Goal: Information Seeking & Learning: Check status

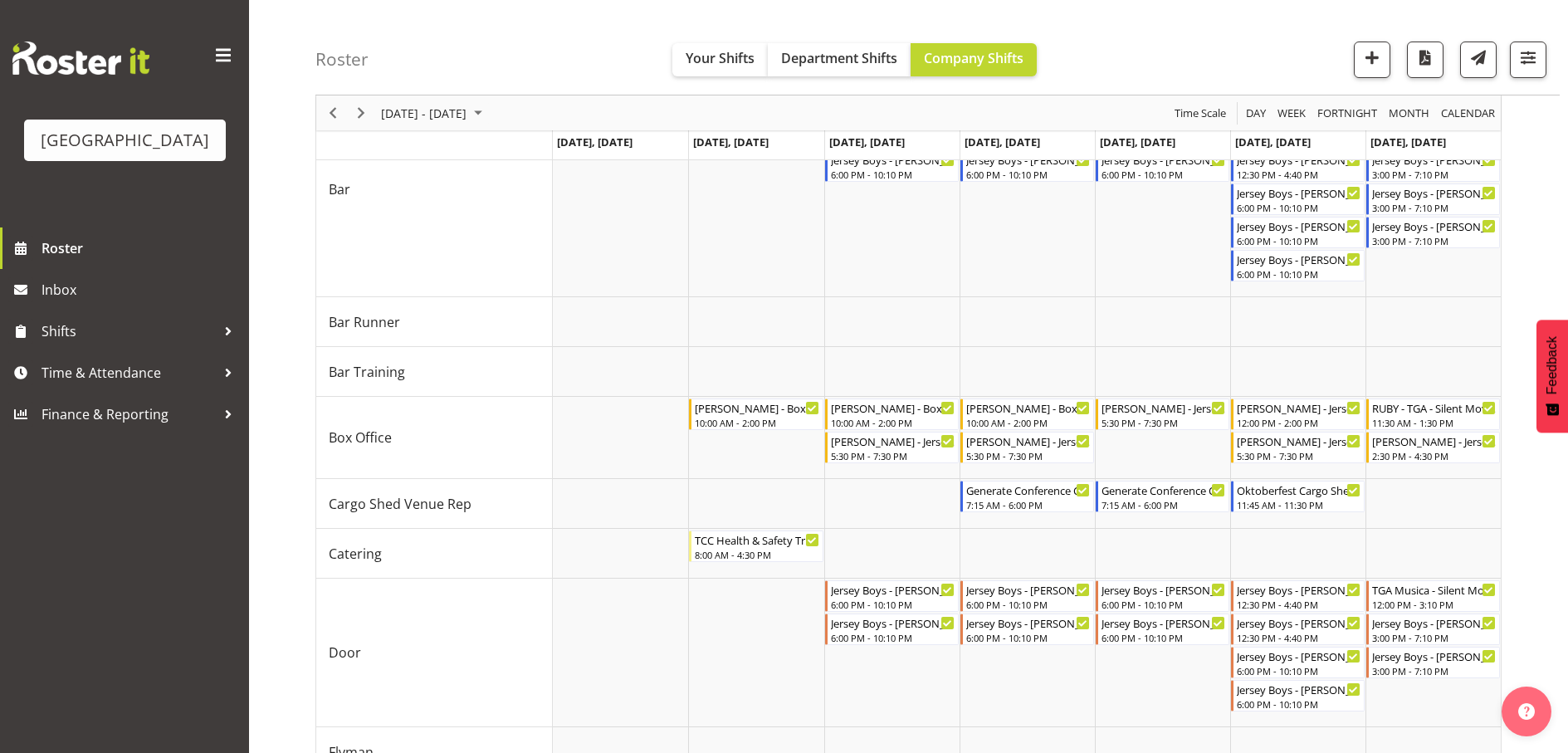
scroll to position [166, 0]
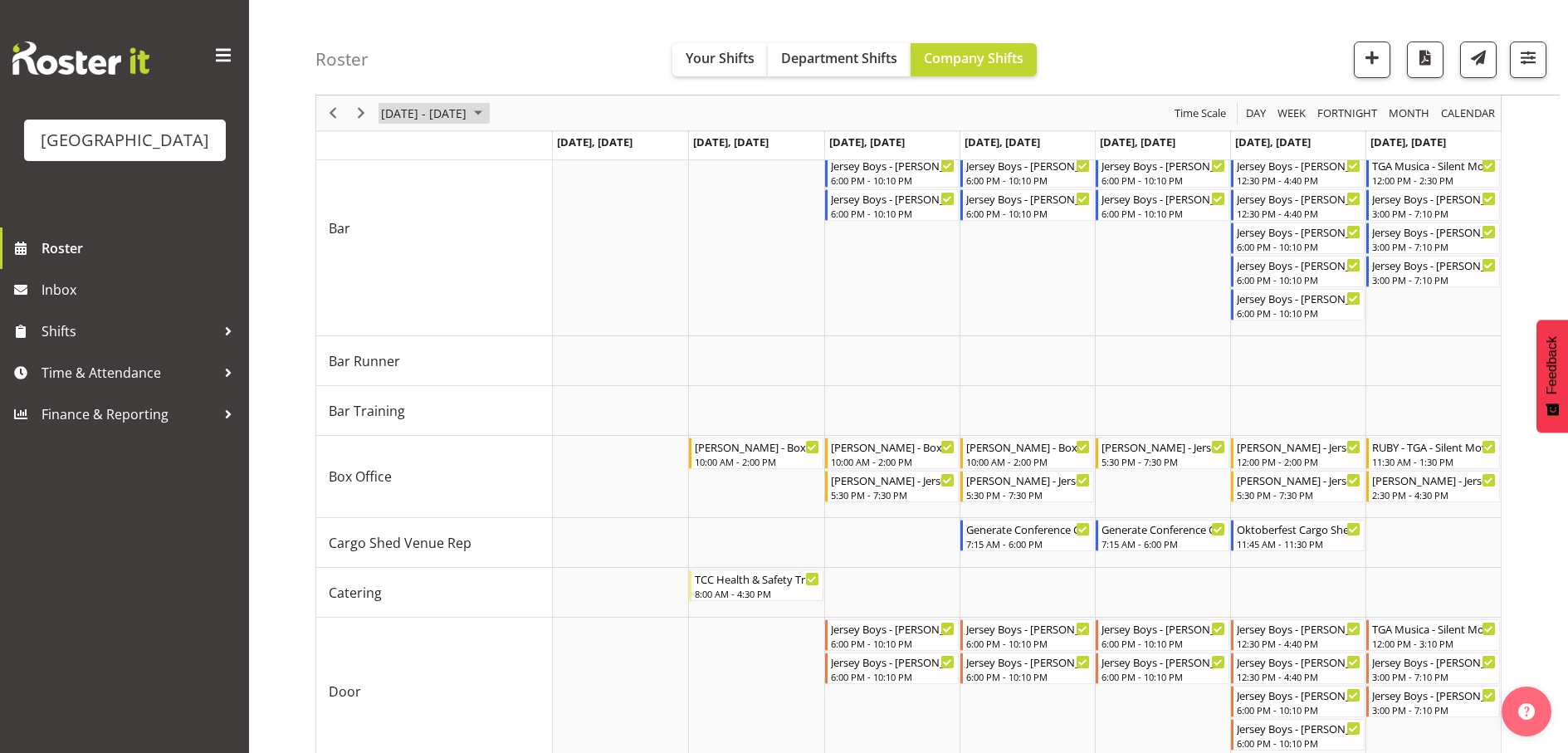
click at [447, 103] on span "[DATE] - [DATE]" at bounding box center [423, 113] width 88 height 21
click at [573, 37] on div "Roster Your Shifts Department Shifts Company Shifts All Locations [GEOGRAPHIC_D…" at bounding box center [937, 48] width 1244 height 95
click at [332, 110] on span "Previous" at bounding box center [333, 113] width 20 height 21
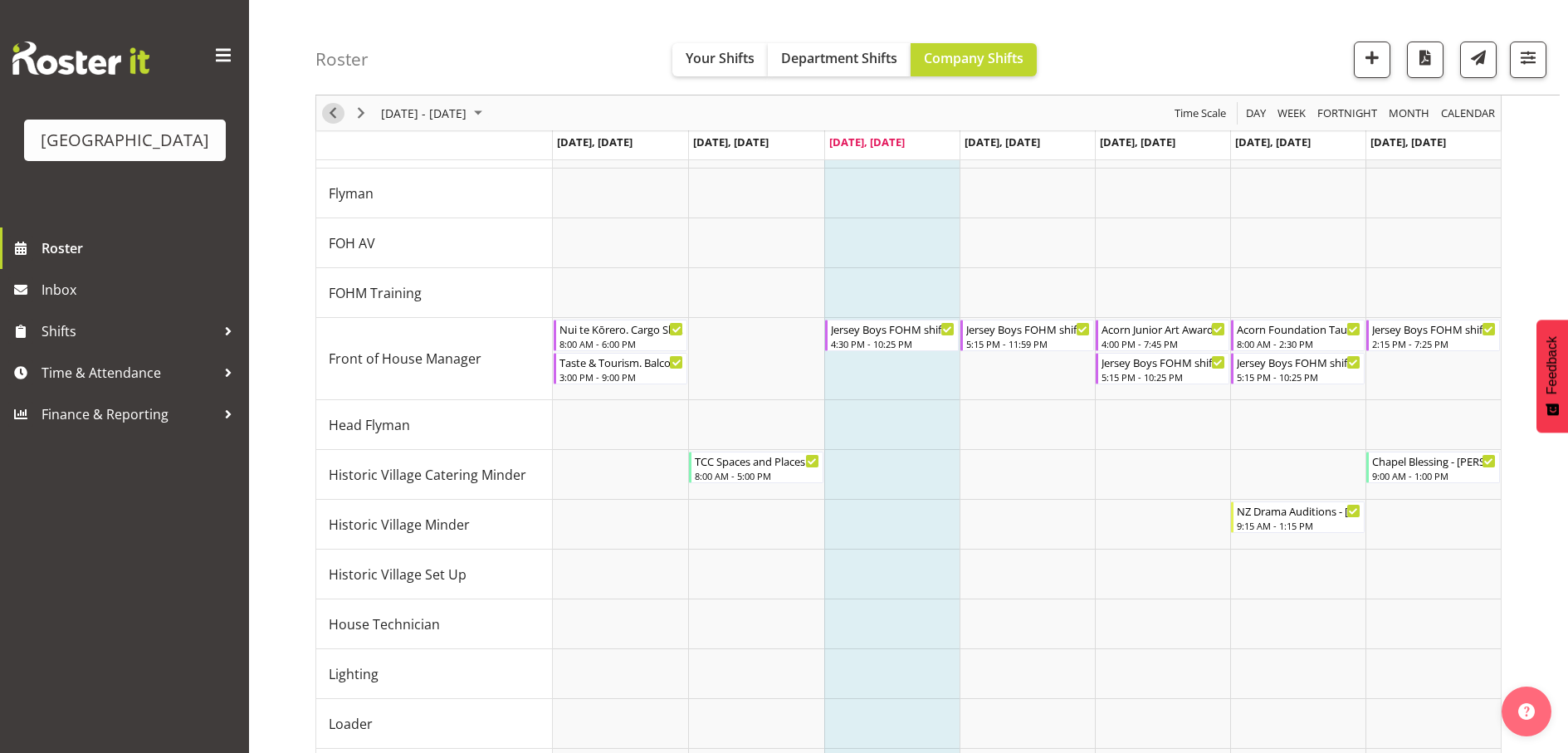
scroll to position [830, 0]
click at [1299, 339] on div "8:00 AM - 2:30 PM" at bounding box center [1298, 342] width 124 height 13
click at [0, 0] on div at bounding box center [0, 0] width 0 height 0
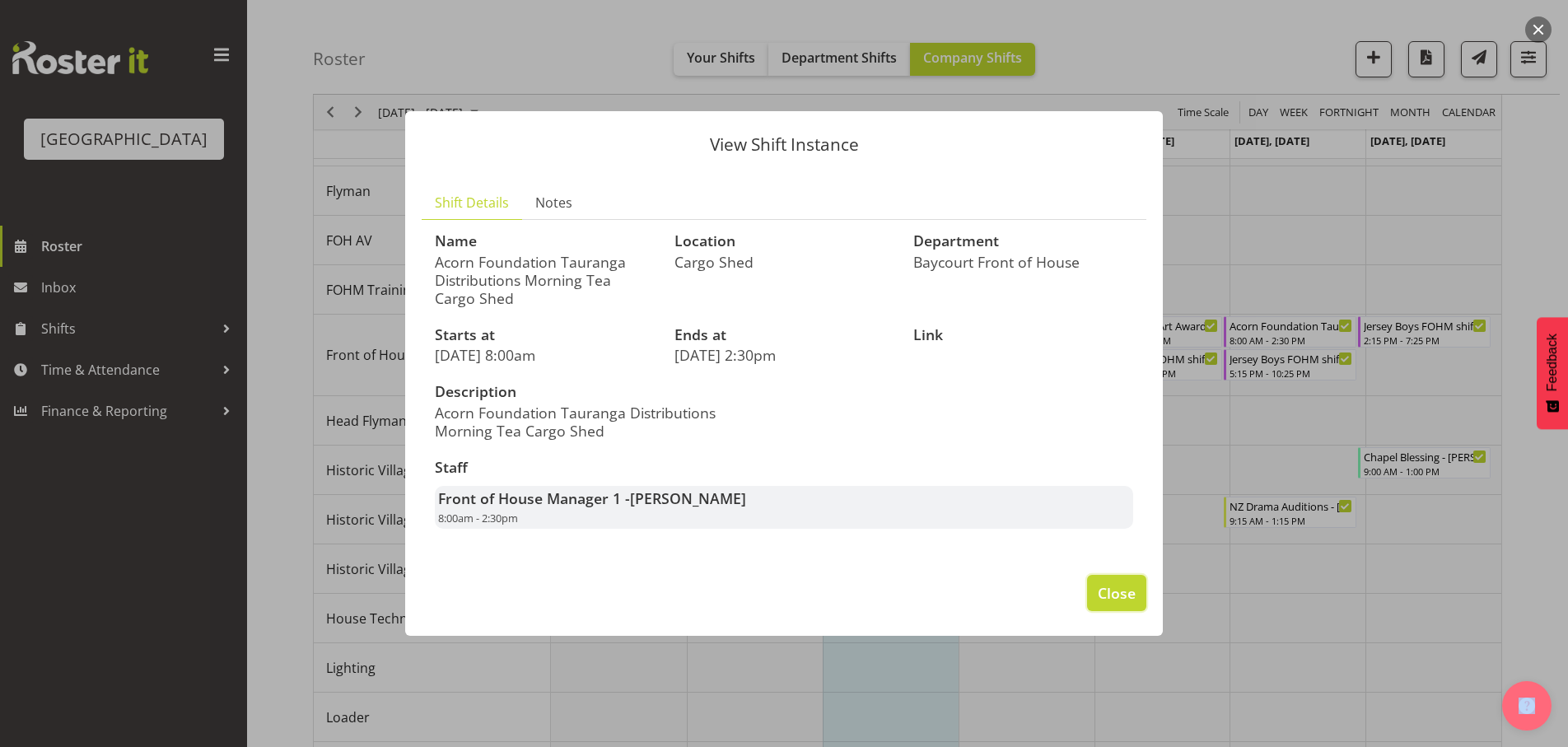
click at [1126, 589] on span "Close" at bounding box center [1117, 593] width 37 height 22
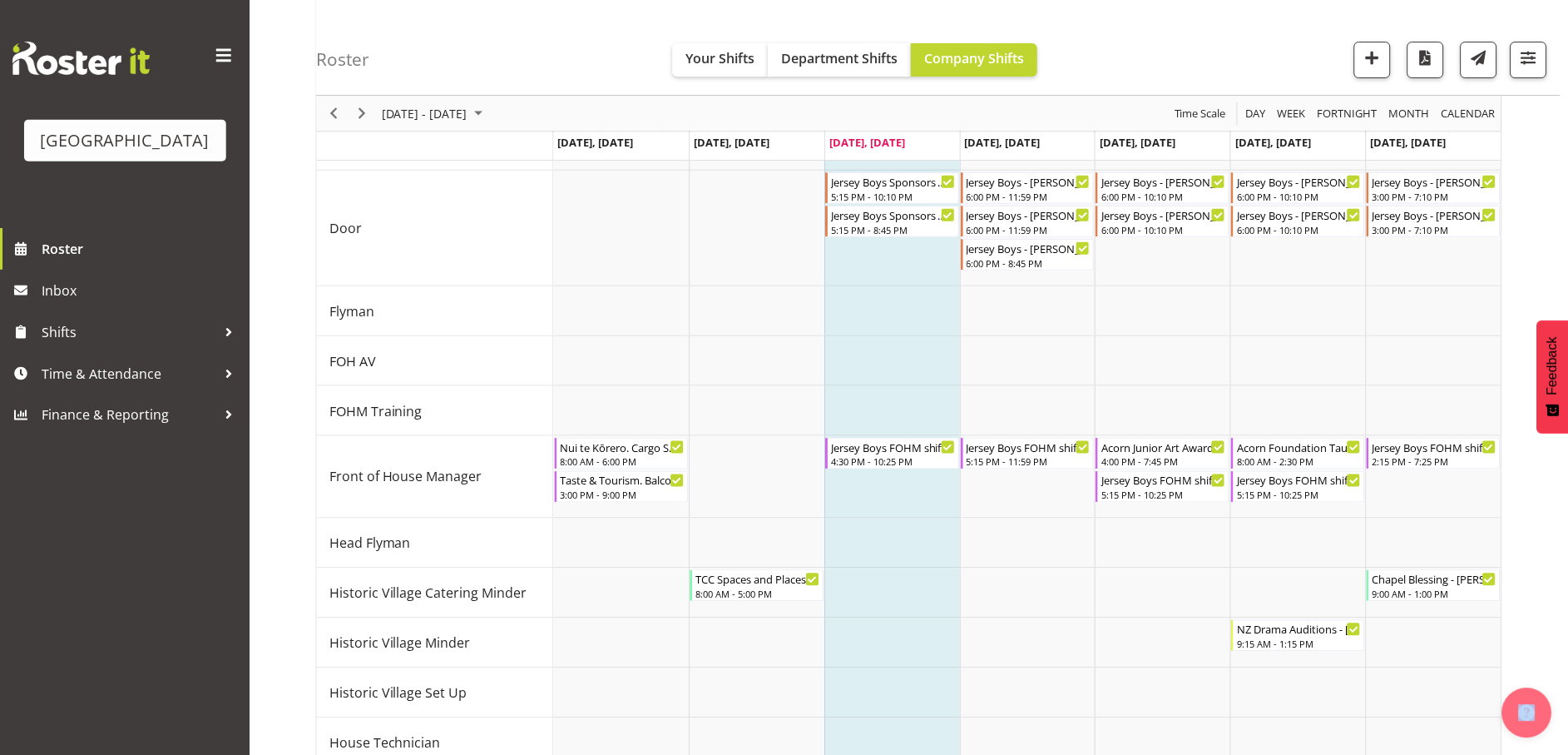
scroll to position [1077, 0]
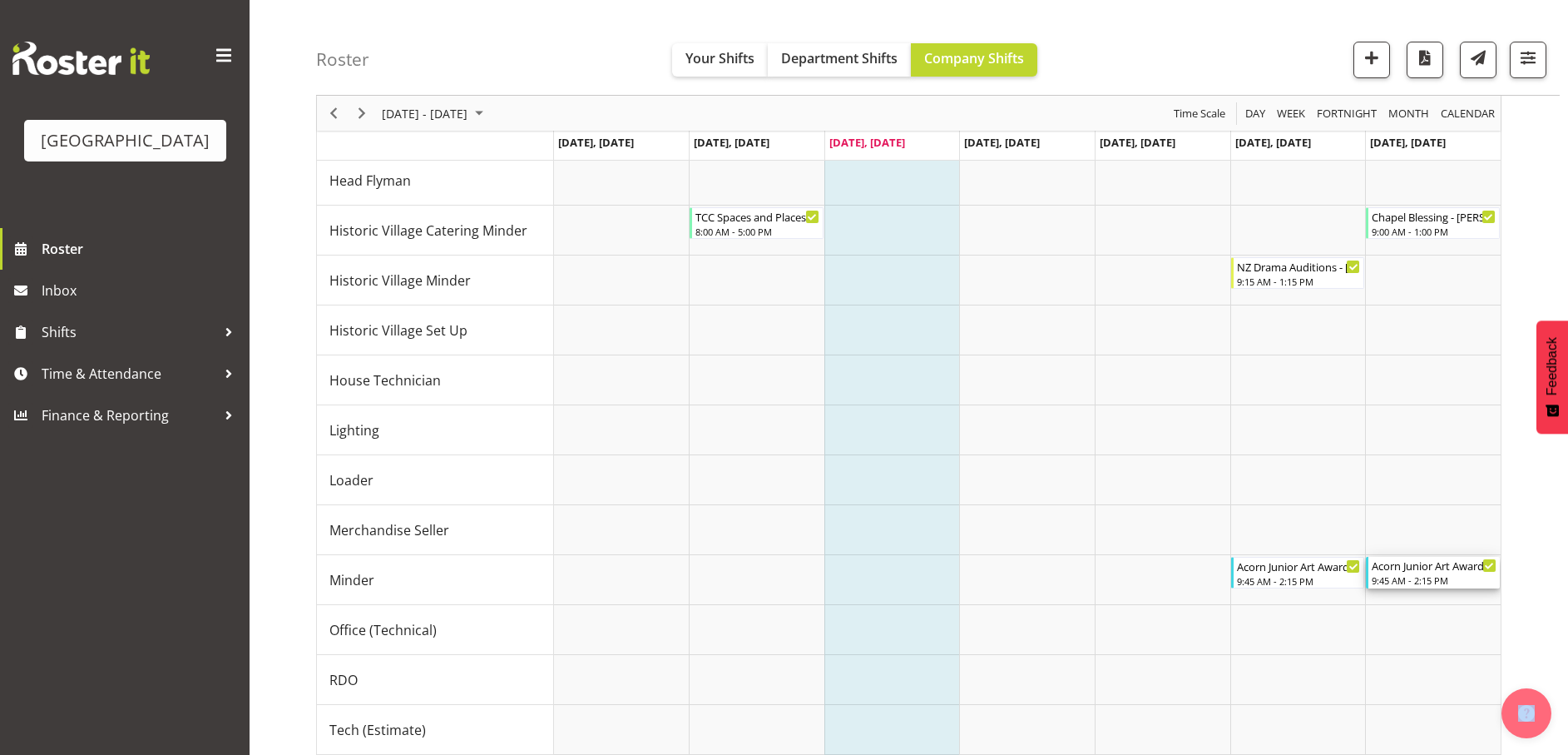
click at [1431, 569] on div "Acorn Junior Art Awards - X-Space - [PERSON_NAME]" at bounding box center [1434, 565] width 124 height 17
click at [0, 0] on div at bounding box center [0, 0] width 0 height 0
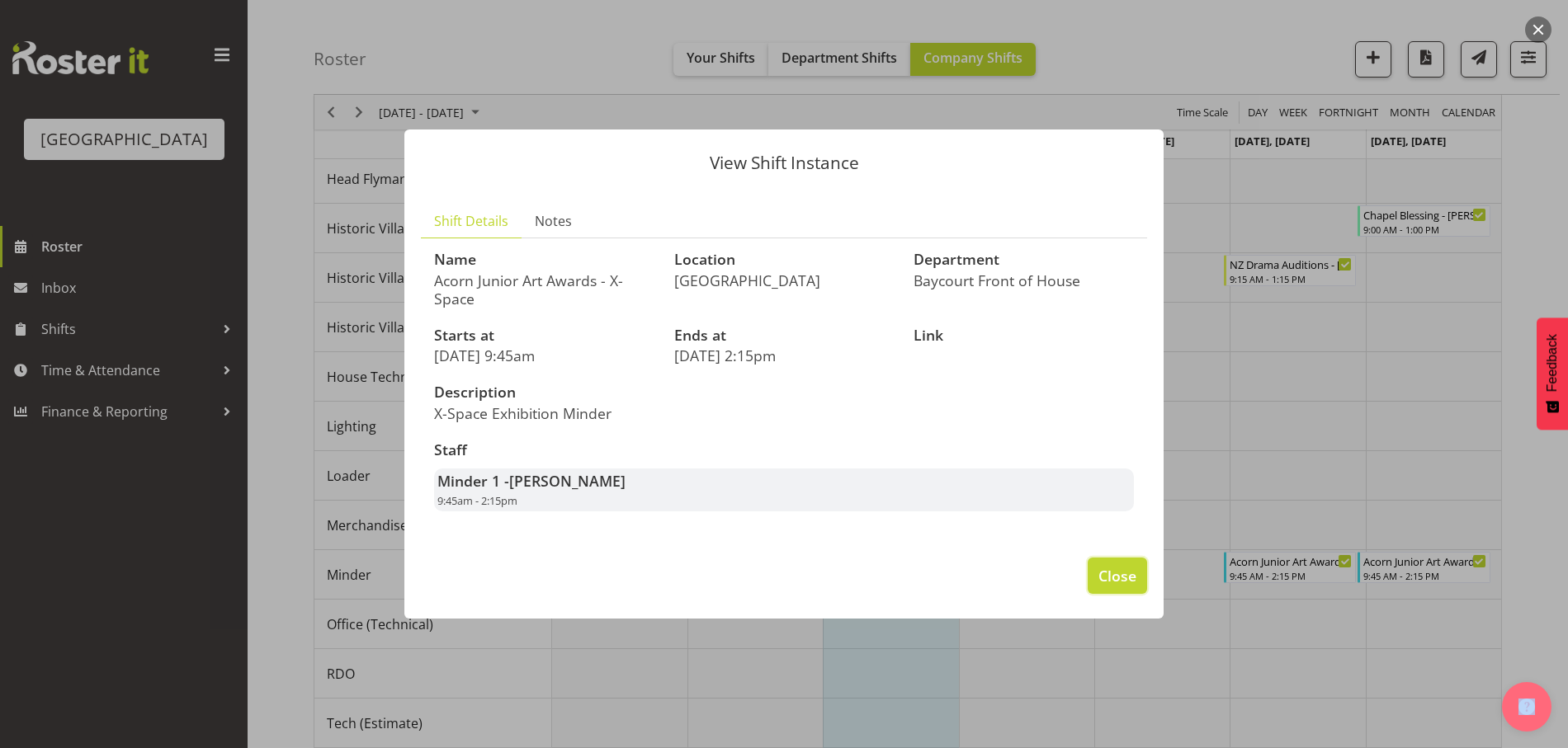
click at [1122, 569] on span "Close" at bounding box center [1117, 575] width 38 height 22
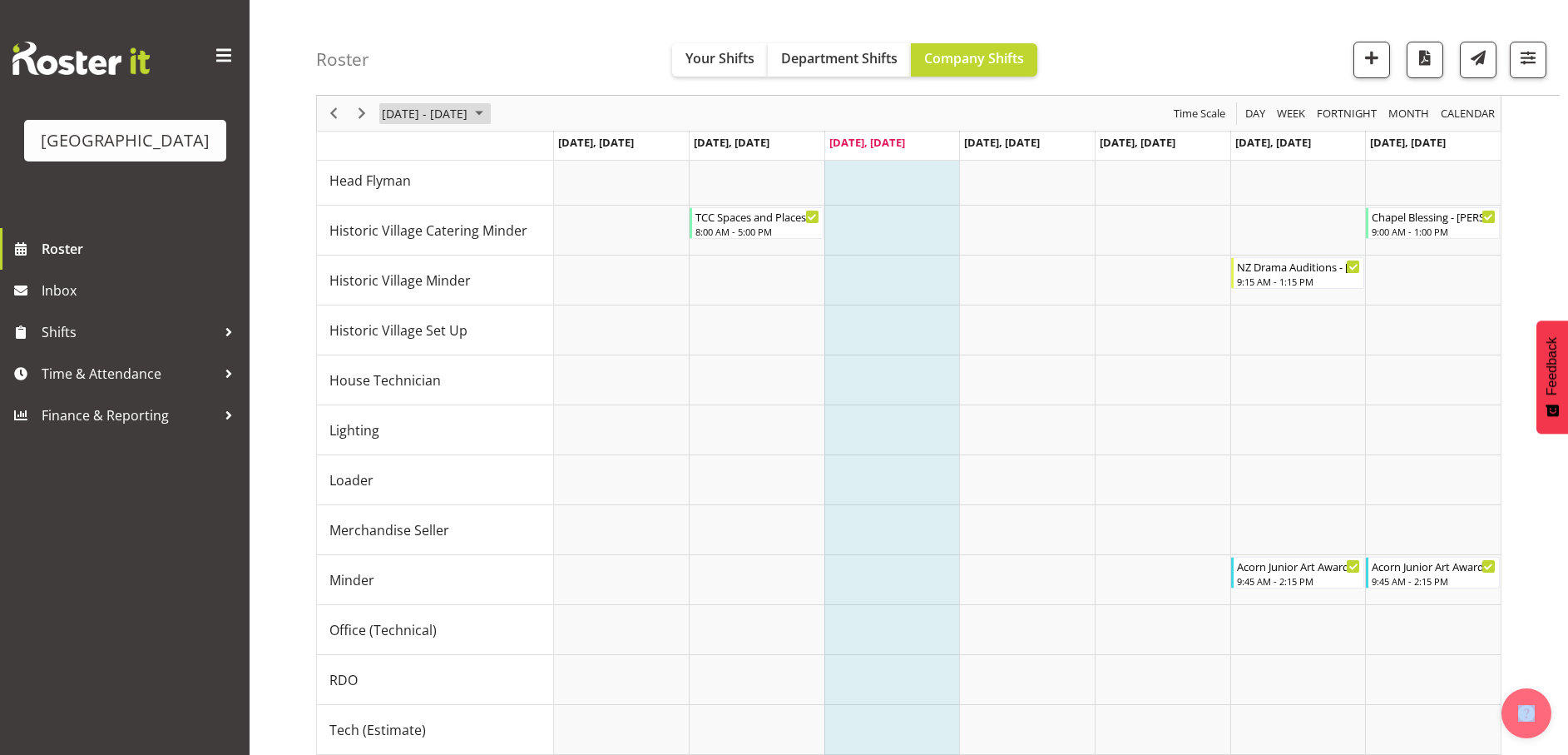
click at [469, 109] on span "[DATE] - [DATE]" at bounding box center [424, 114] width 89 height 21
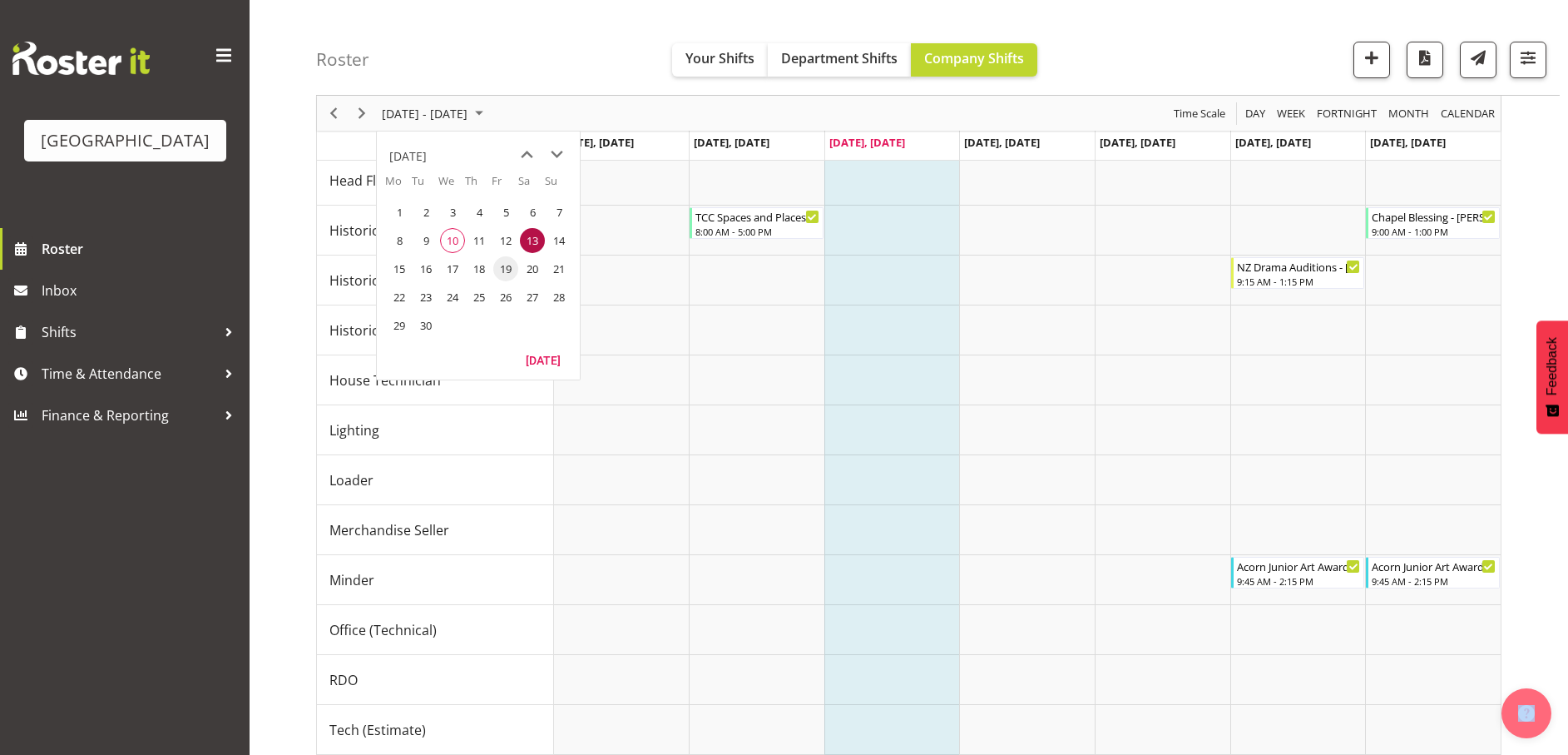
click at [501, 266] on span "19" at bounding box center [506, 268] width 25 height 25
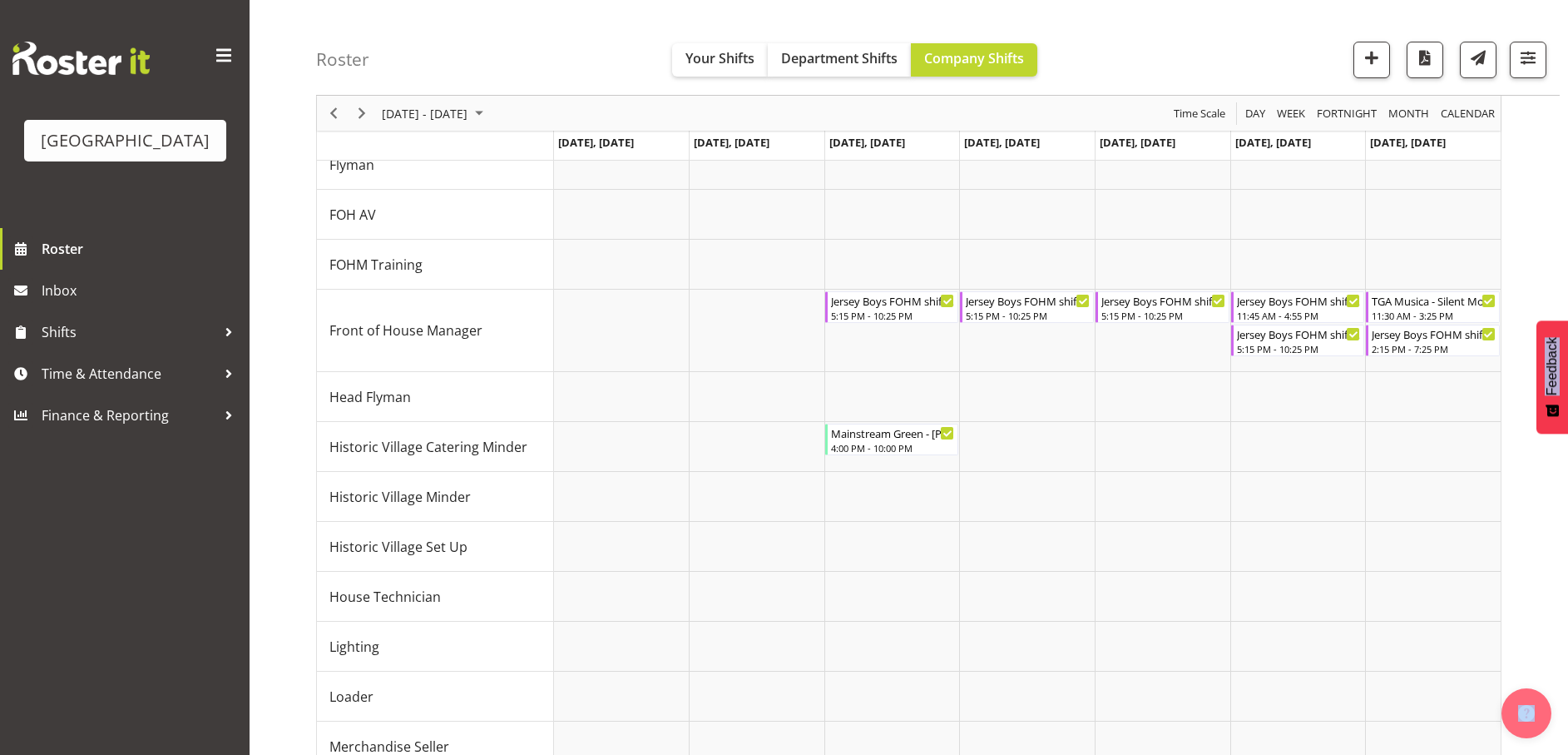
click at [1552, 226] on div "[DATE] - [DATE] [DATE] Day Week Fortnight Month calendar Month Agenda Time Scal…" at bounding box center [943, 273] width 1252 height 1822
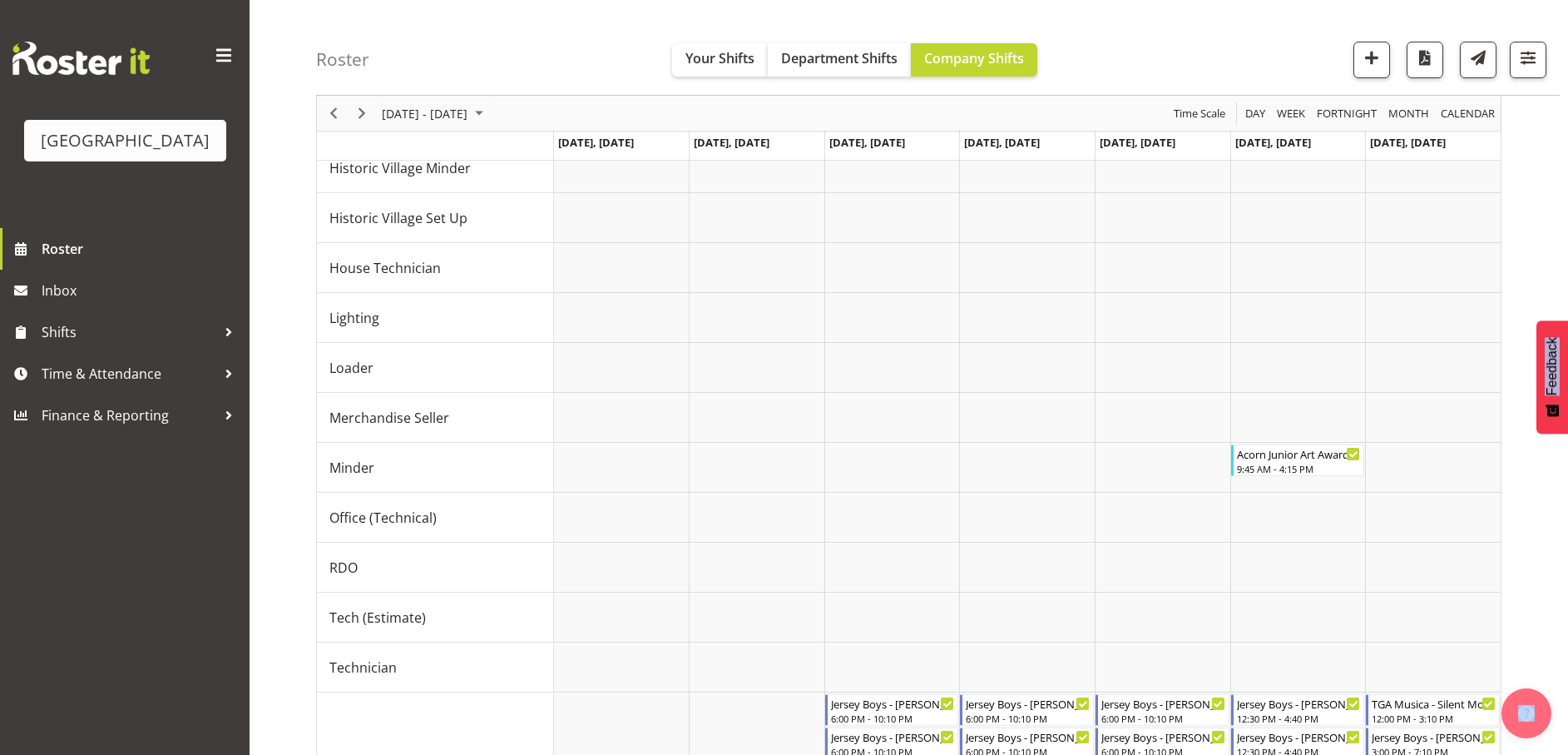
scroll to position [1165, 0]
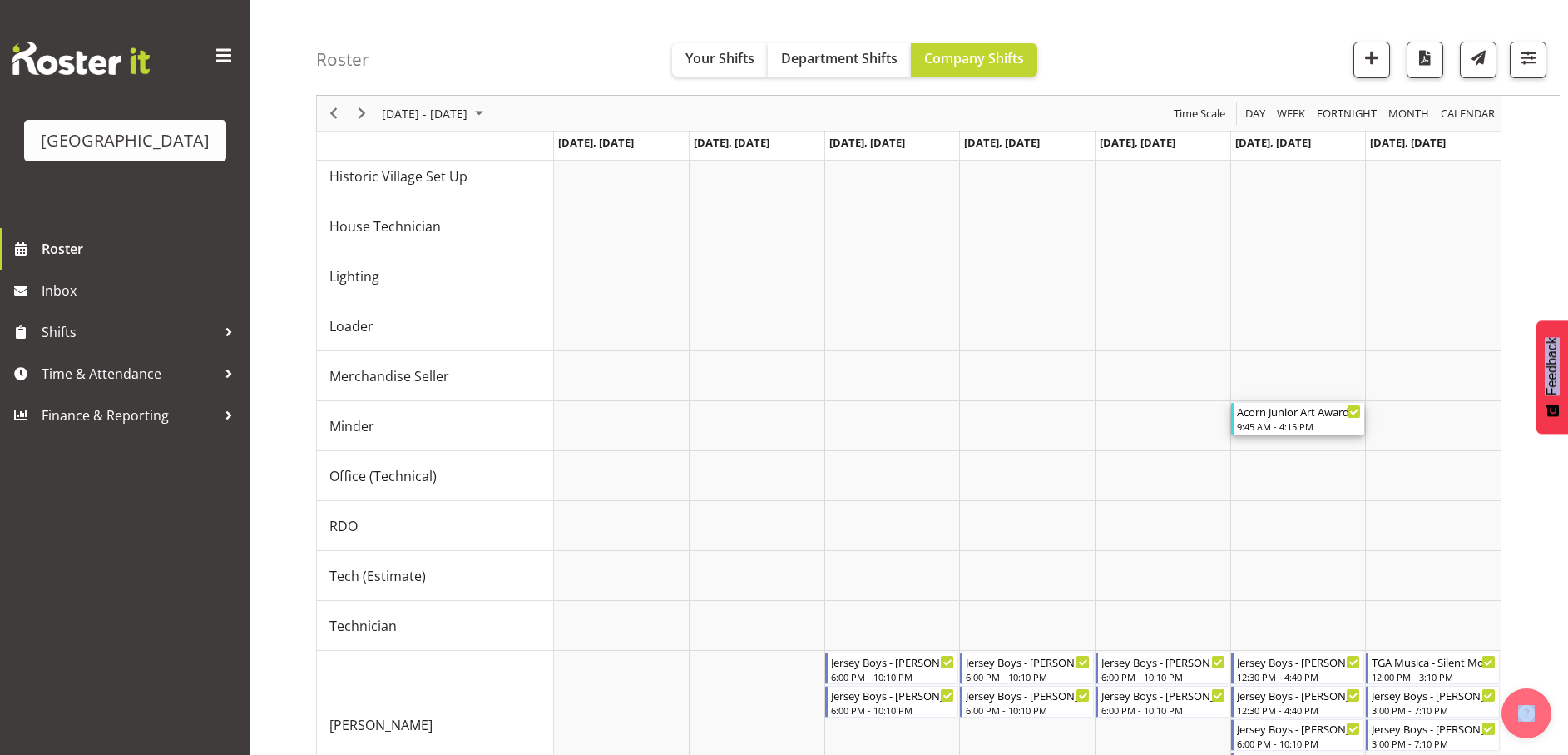
click at [1297, 428] on div "9:45 AM - 4:15 PM" at bounding box center [1299, 425] width 124 height 13
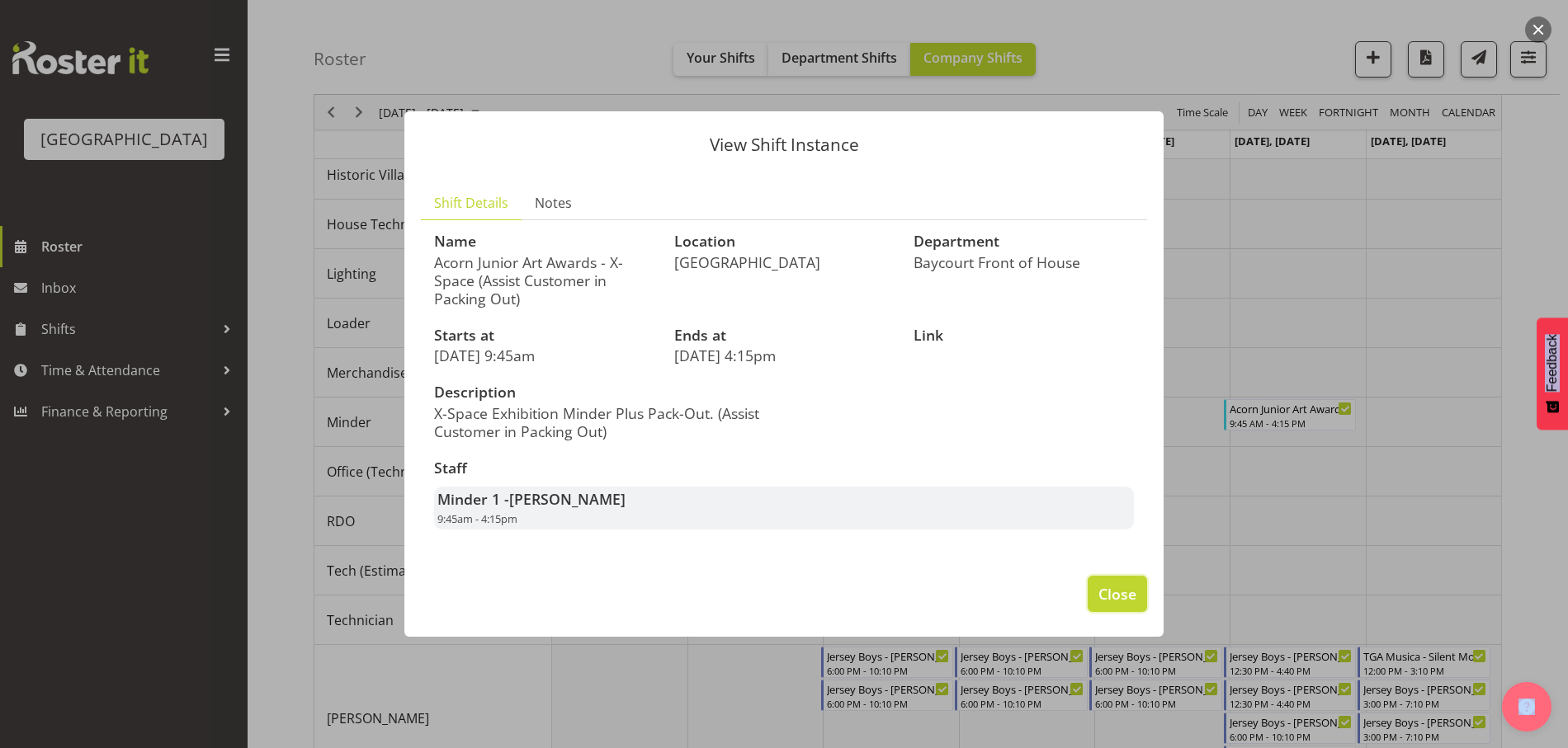
click at [1108, 590] on span "Close" at bounding box center [1117, 594] width 38 height 22
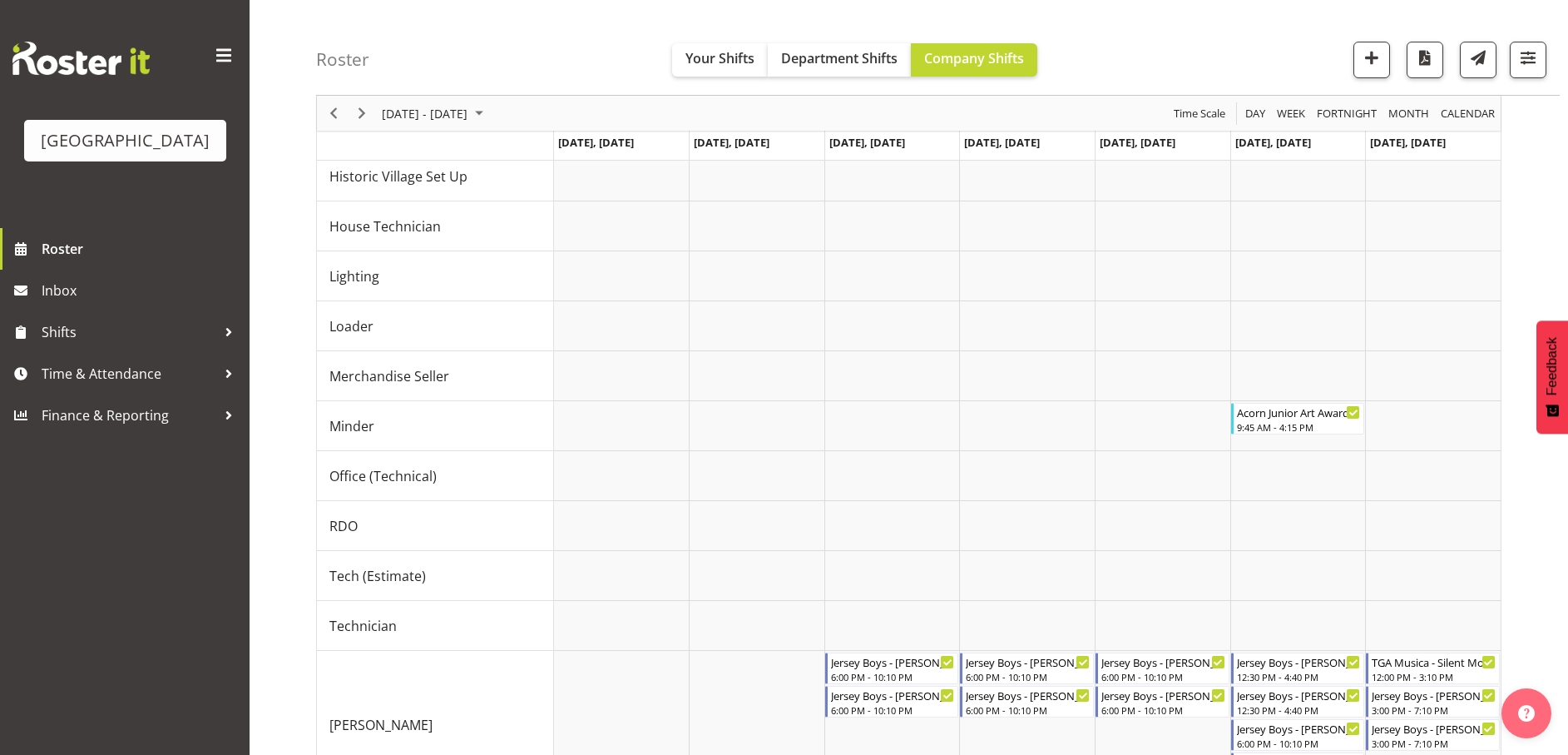
click at [537, 16] on div "Roster Your Shifts Department Shifts Company Shifts All Locations [GEOGRAPHIC_D…" at bounding box center [938, 48] width 1243 height 96
